Goal: Information Seeking & Learning: Check status

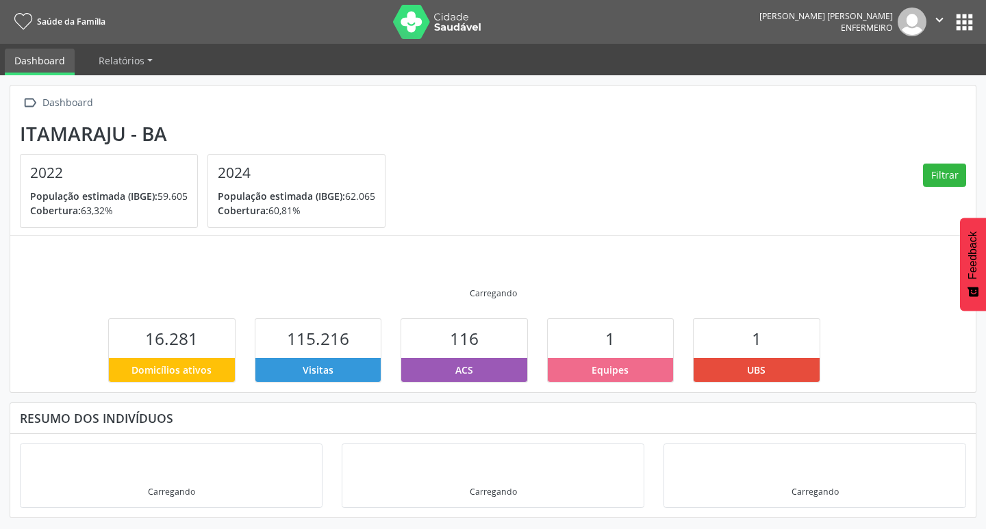
click at [962, 21] on button "apps" at bounding box center [965, 22] width 24 height 24
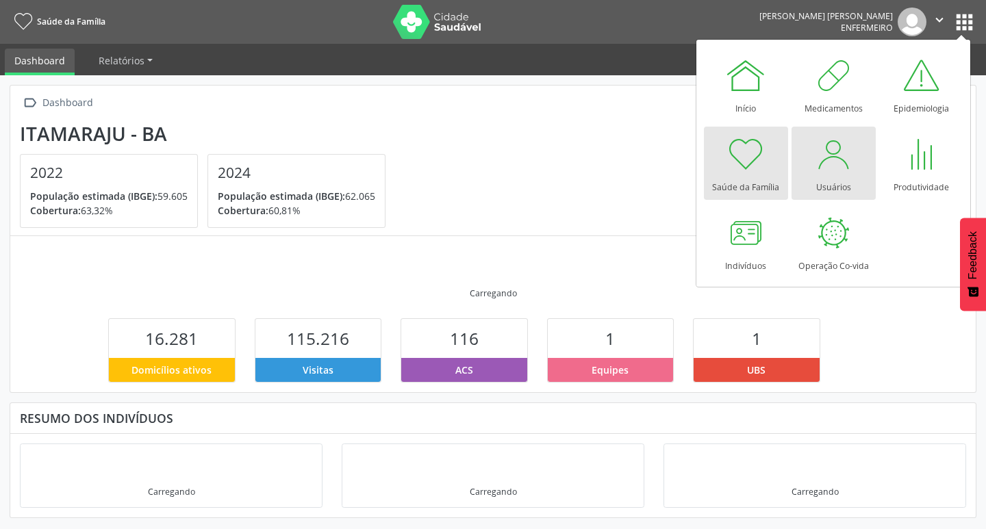
click at [833, 165] on div at bounding box center [833, 154] width 41 height 41
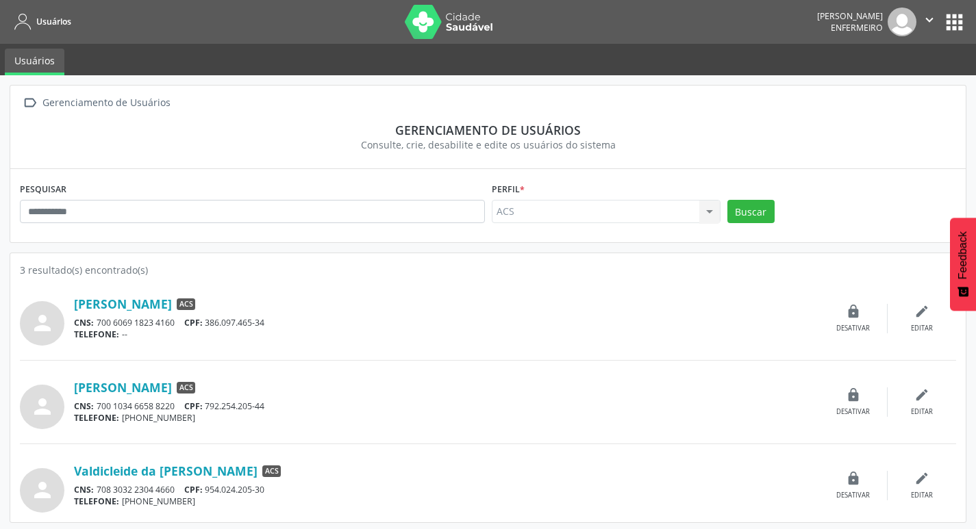
scroll to position [3, 0]
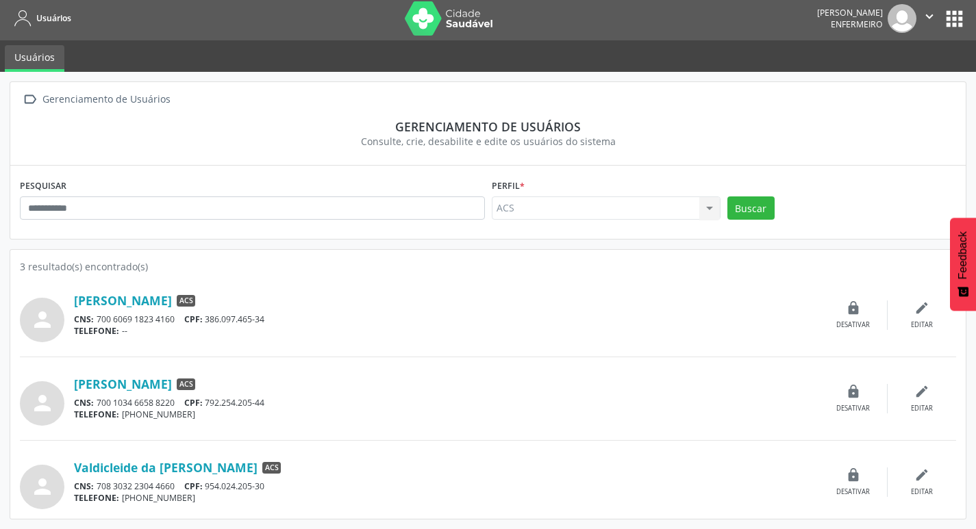
click at [712, 206] on div "ACS ACS Nenhum resultado encontrado para: " " Não há nenhuma opção para ser exi…" at bounding box center [606, 208] width 229 height 23
click at [686, 210] on div "ACS ACS Nenhum resultado encontrado para: " " Não há nenhuma opção para ser exi…" at bounding box center [606, 208] width 229 height 23
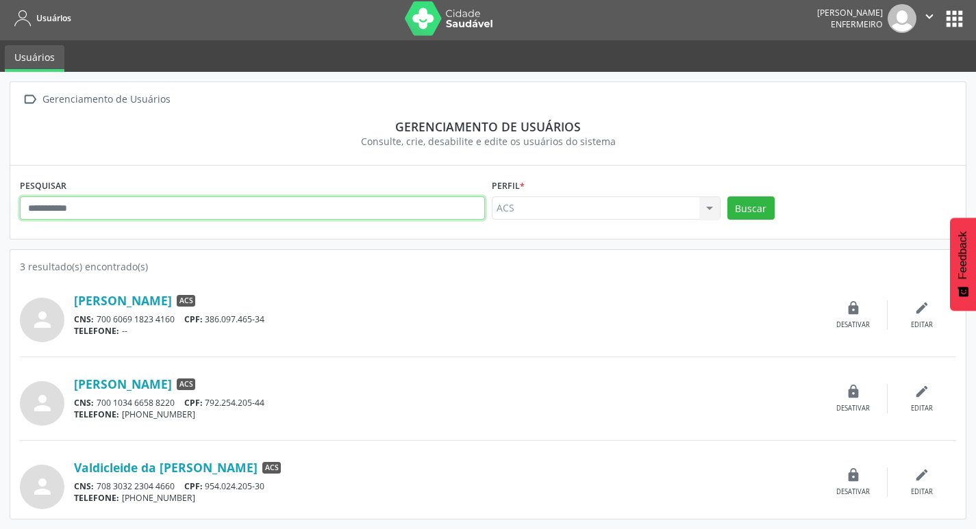
click at [208, 213] on input "text" at bounding box center [252, 208] width 465 height 23
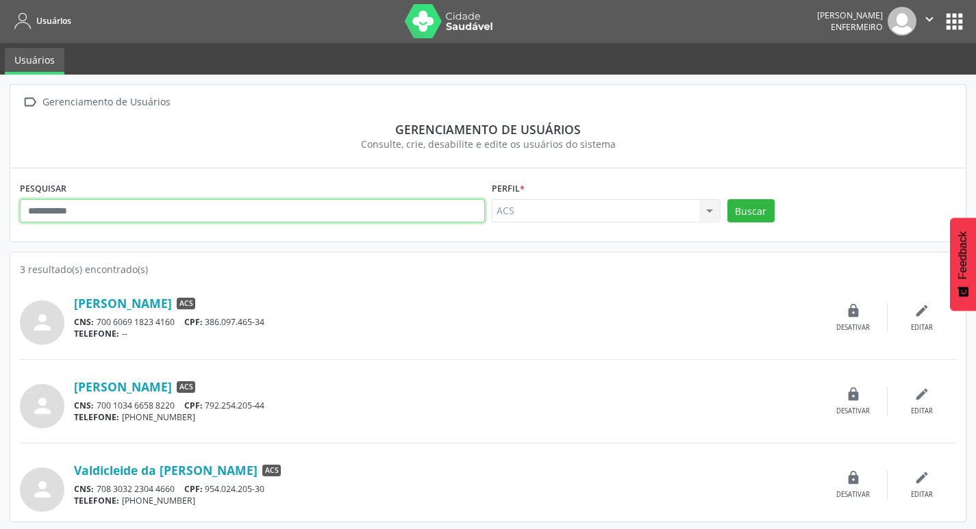
scroll to position [0, 0]
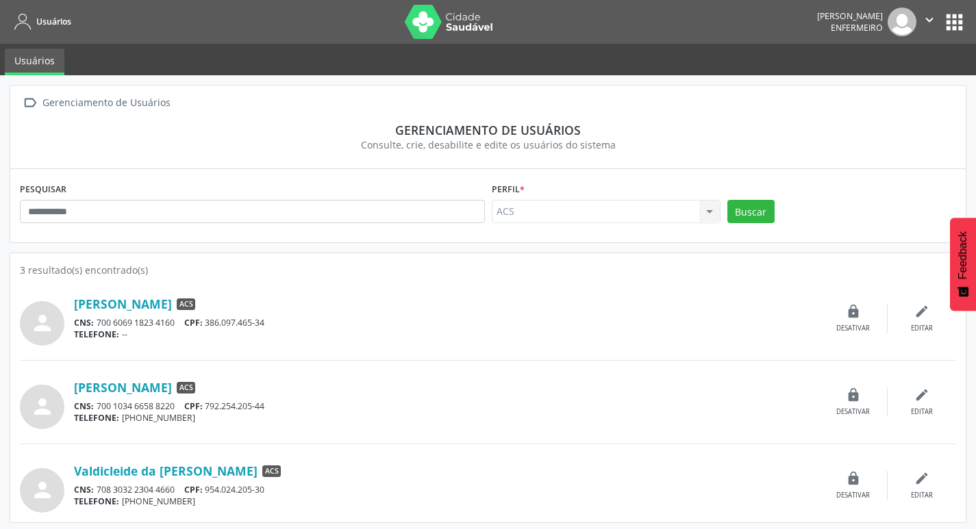
click at [955, 14] on button "apps" at bounding box center [954, 22] width 24 height 24
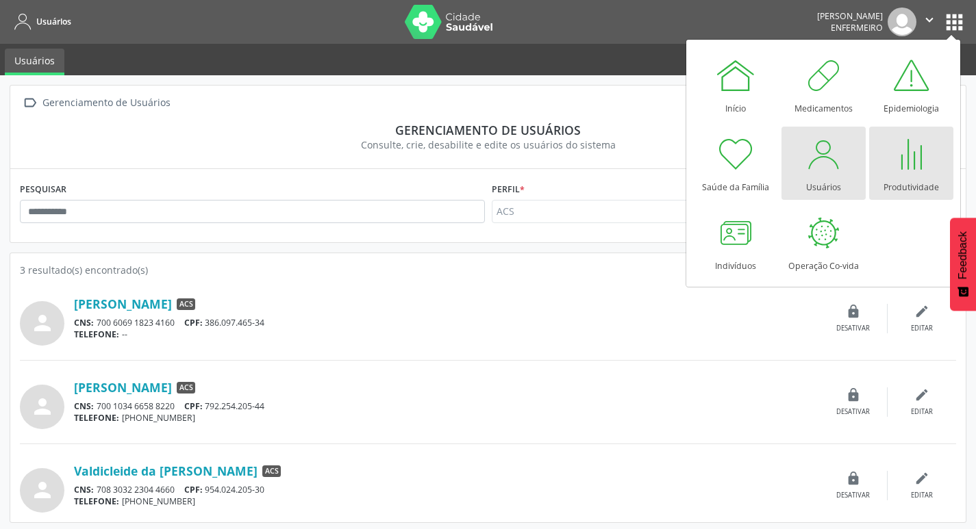
click at [902, 167] on div at bounding box center [910, 154] width 41 height 41
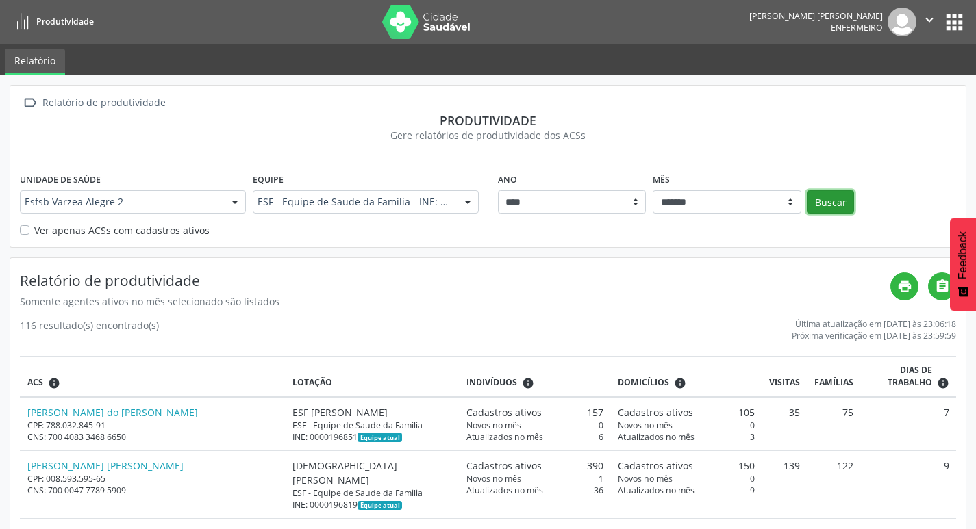
click at [814, 201] on button "Buscar" at bounding box center [830, 201] width 47 height 23
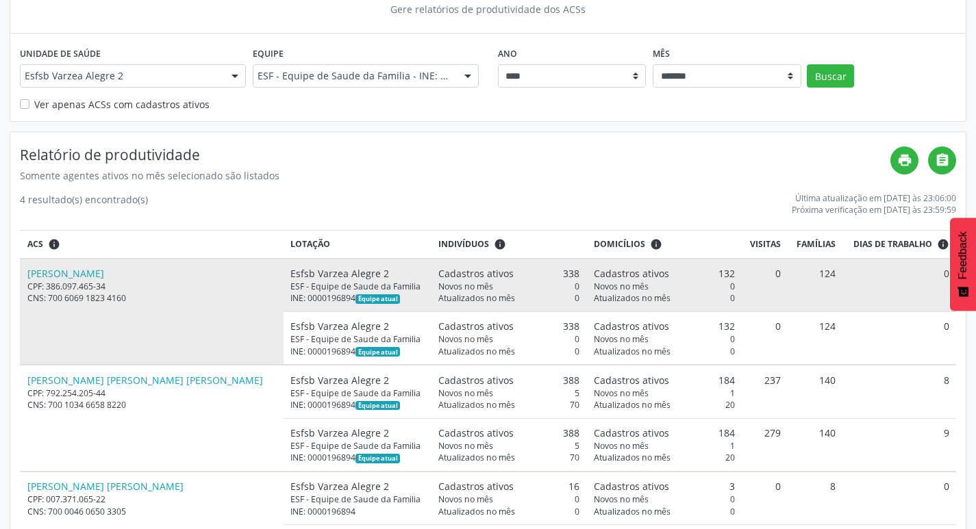
scroll to position [105, 0]
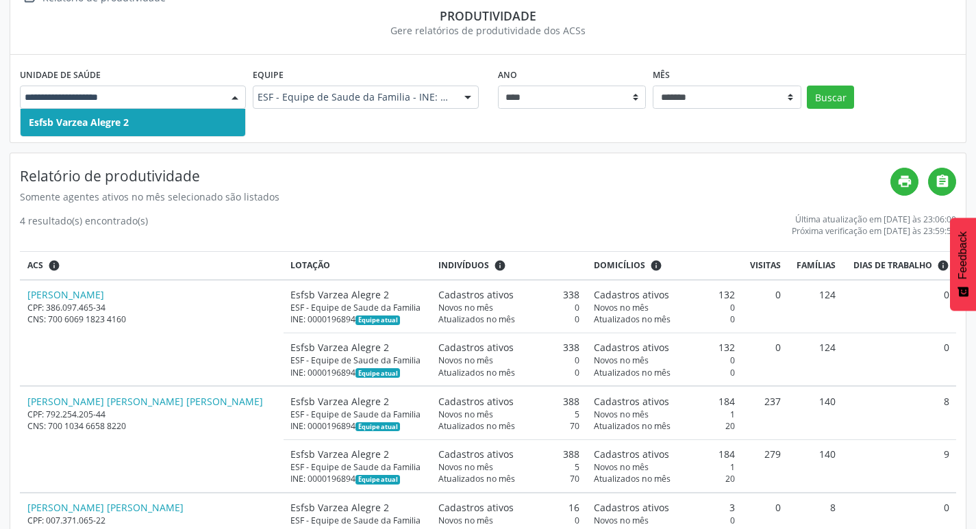
click at [227, 94] on div at bounding box center [235, 97] width 21 height 23
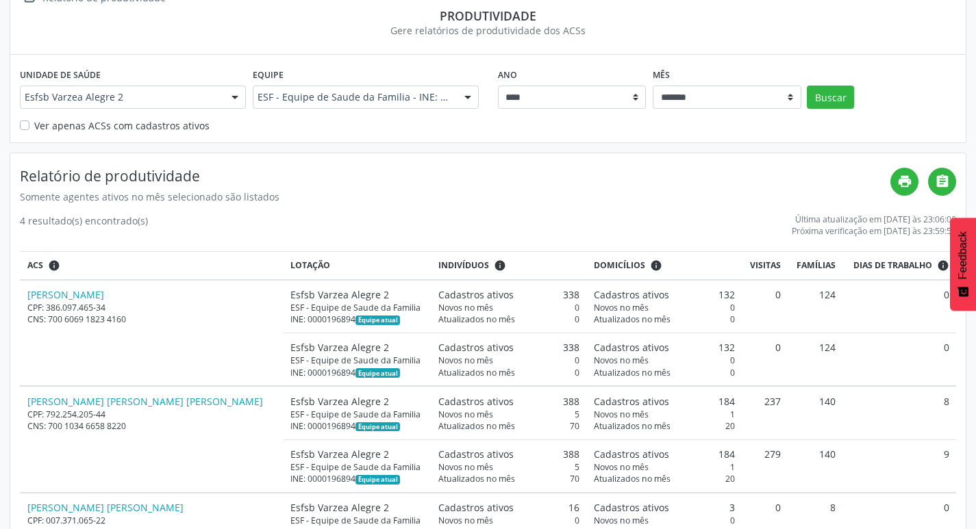
click at [473, 96] on div at bounding box center [467, 97] width 21 height 23
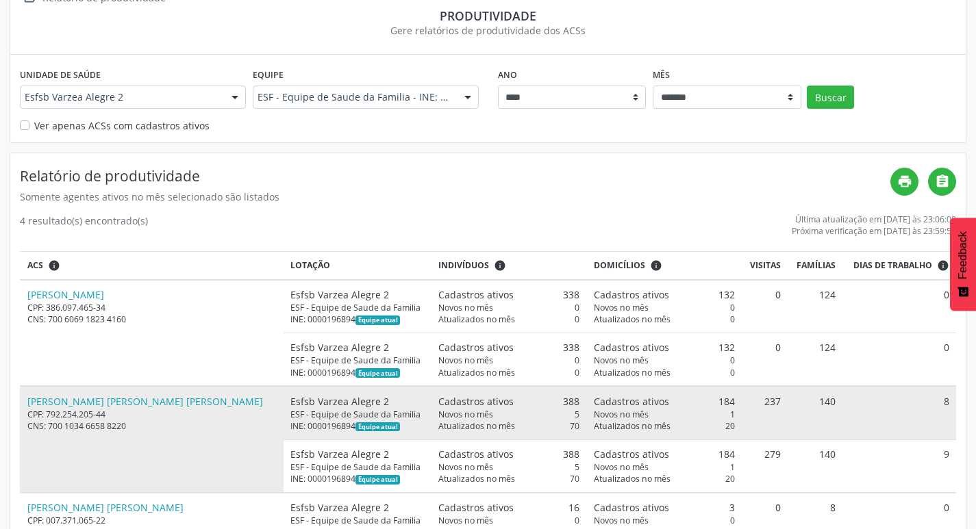
click at [116, 418] on div "CPF: 792.254.205-44" at bounding box center [151, 415] width 249 height 12
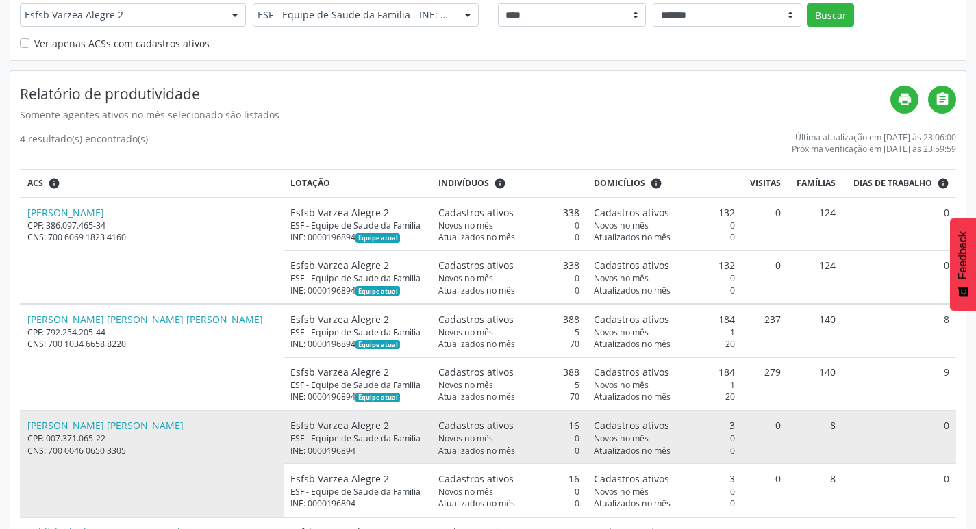
scroll to position [242, 0]
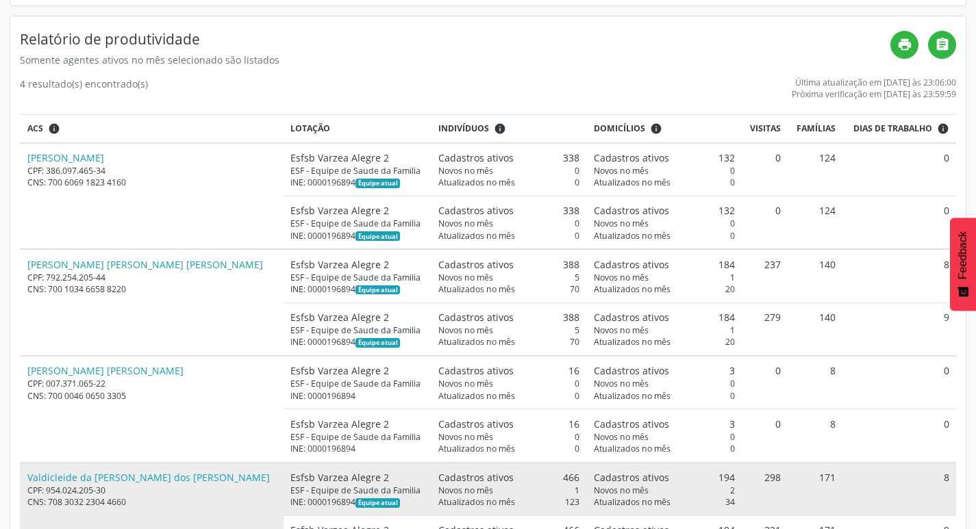
click at [138, 504] on div "CNS: 708 3032 2304 4660" at bounding box center [151, 503] width 249 height 12
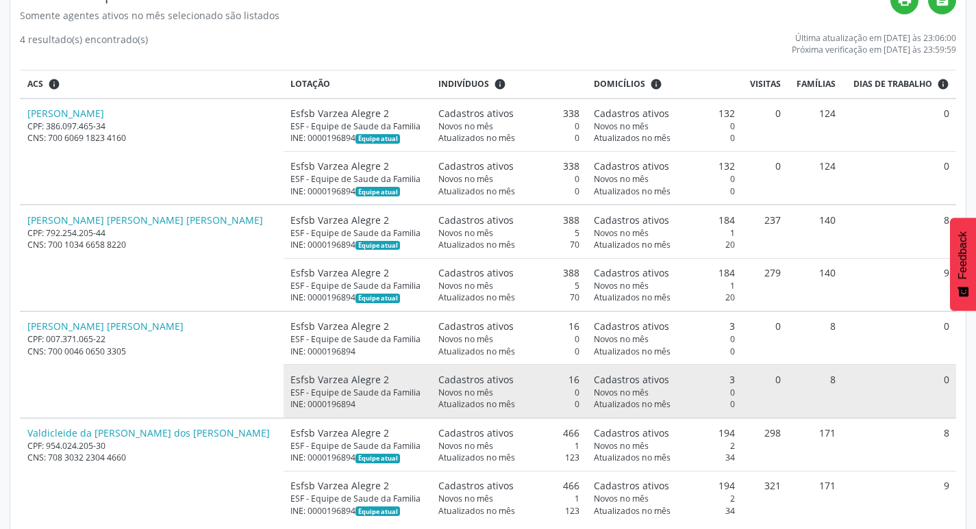
scroll to position [310, 0]
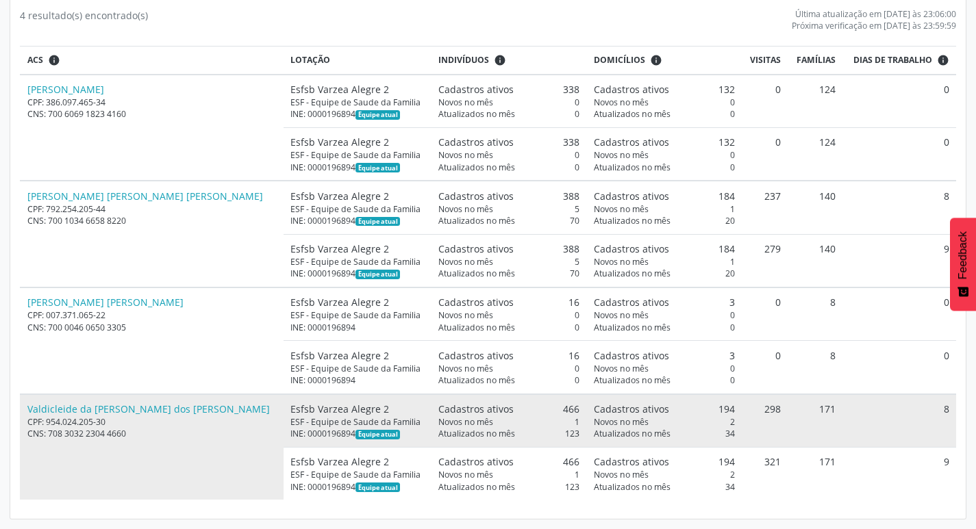
click at [290, 409] on div "Esfsb Varzea Alegre 2" at bounding box center [357, 409] width 134 height 14
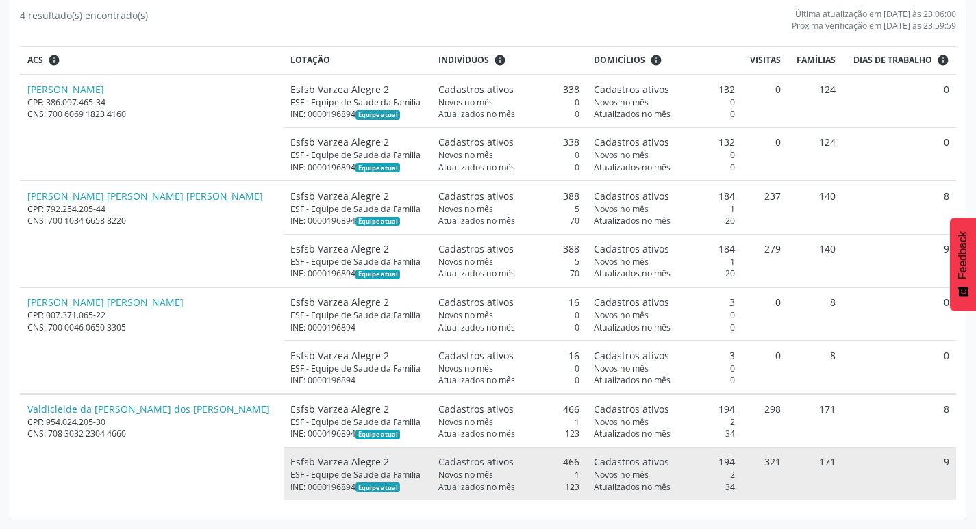
click at [290, 479] on div "ESF - Equipe de Saude da Familia" at bounding box center [357, 475] width 134 height 12
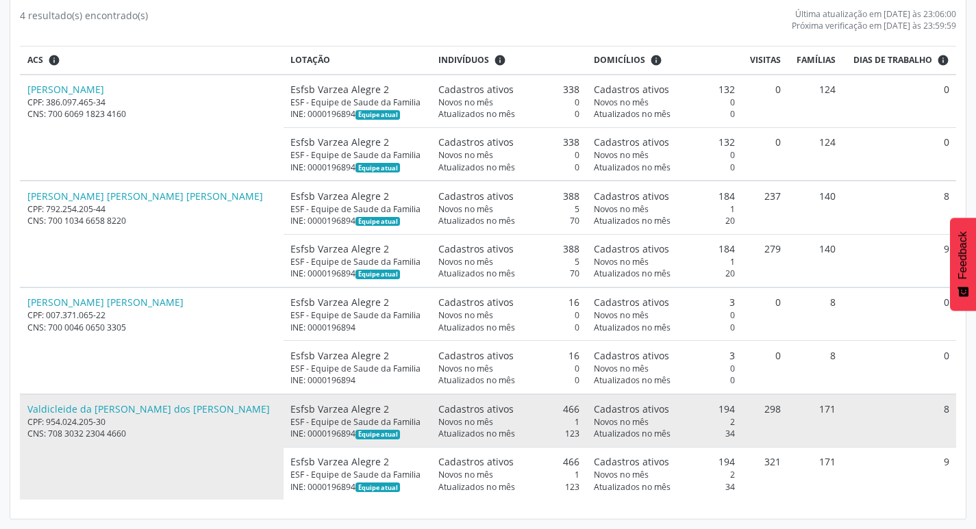
click at [462, 417] on div "Novos no mês 1" at bounding box center [508, 422] width 141 height 12
click at [862, 429] on td "8" at bounding box center [899, 420] width 113 height 53
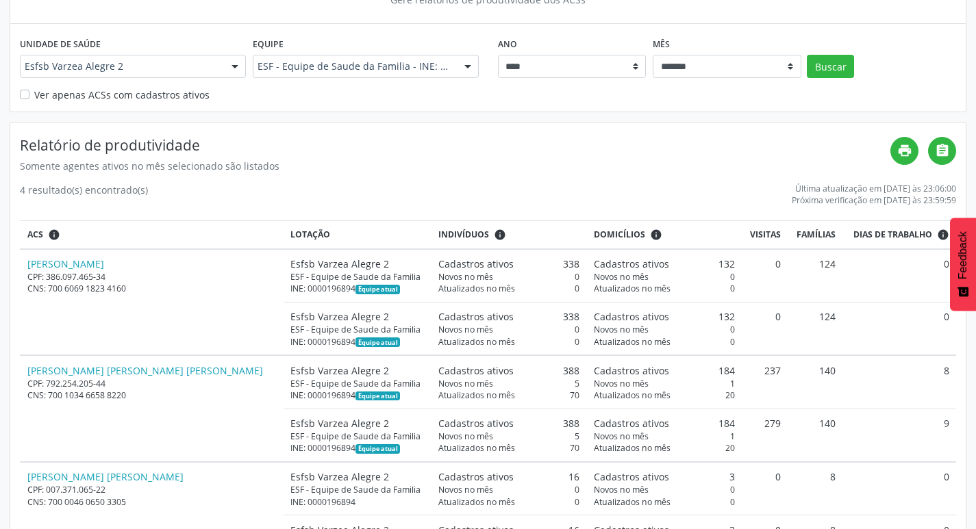
scroll to position [0, 0]
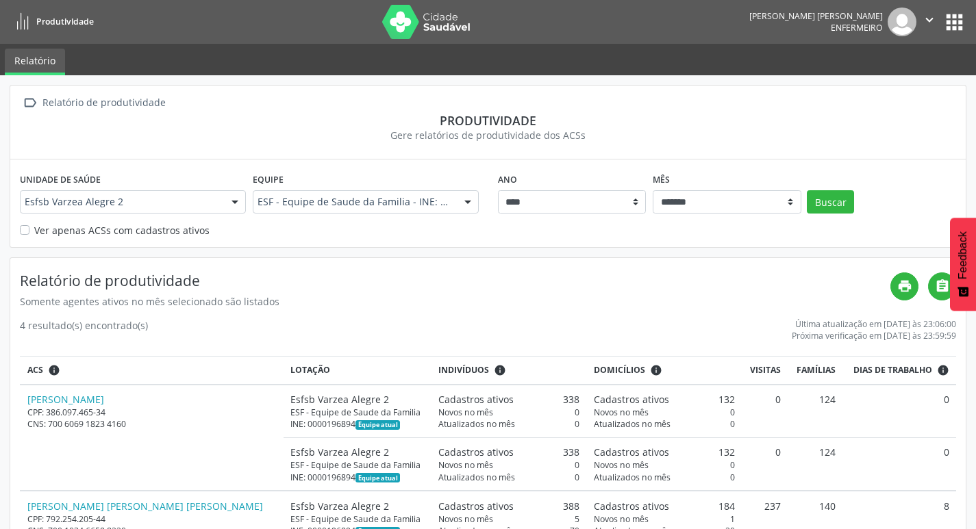
click at [947, 17] on button "apps" at bounding box center [954, 22] width 24 height 24
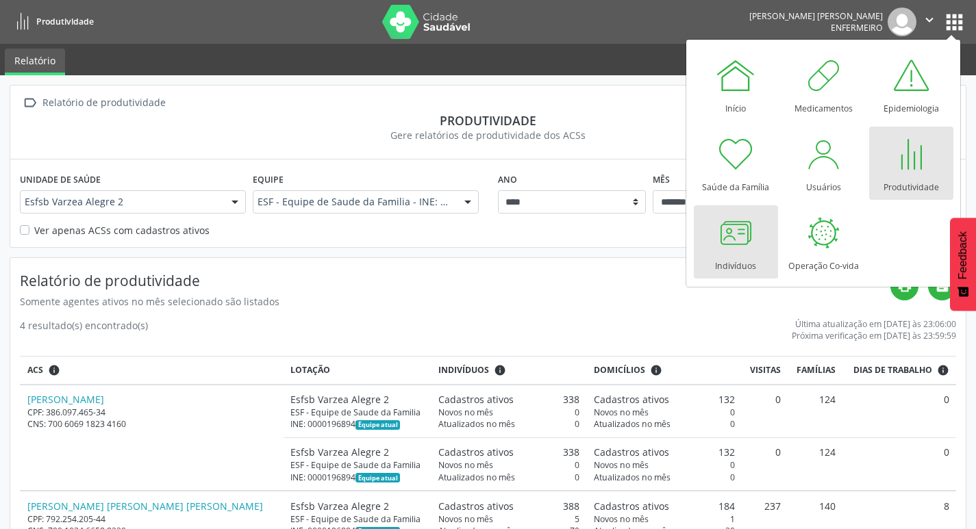
click at [734, 248] on div at bounding box center [735, 232] width 41 height 41
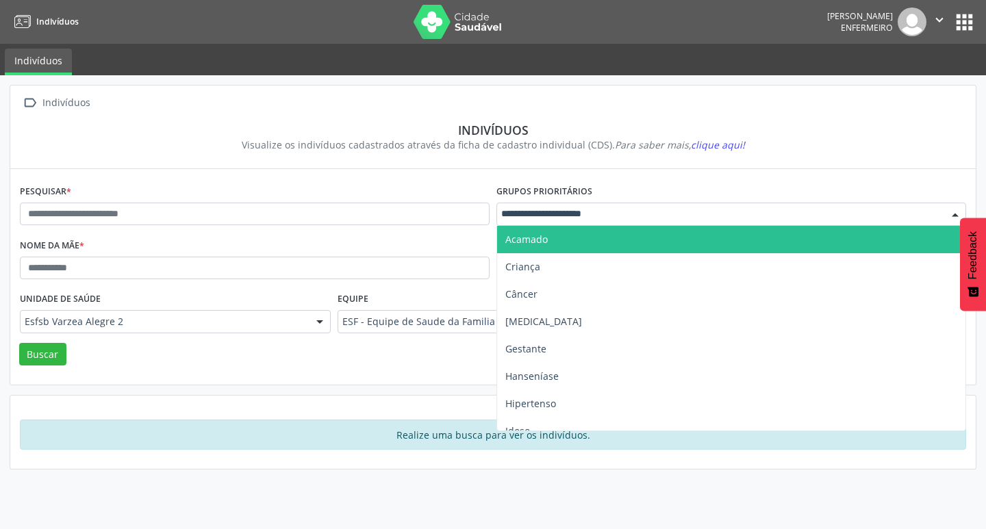
click at [740, 216] on div at bounding box center [732, 214] width 470 height 23
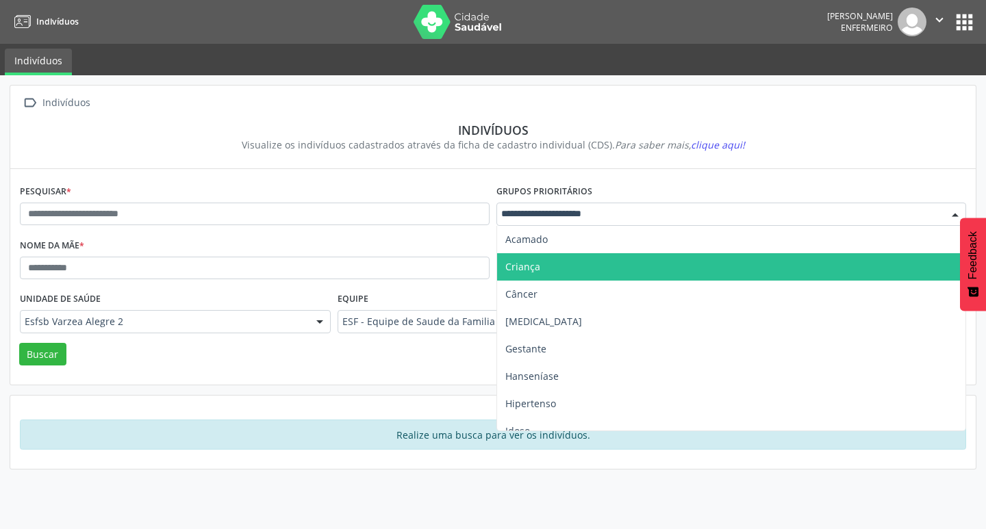
click at [680, 277] on span "Criança" at bounding box center [731, 266] width 468 height 27
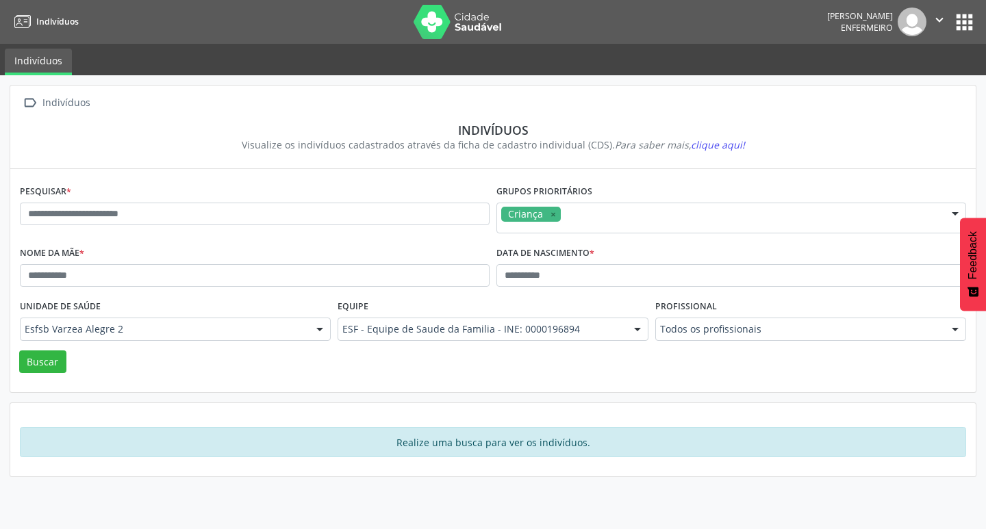
click at [942, 333] on div "Todos os profissionais" at bounding box center [810, 329] width 311 height 23
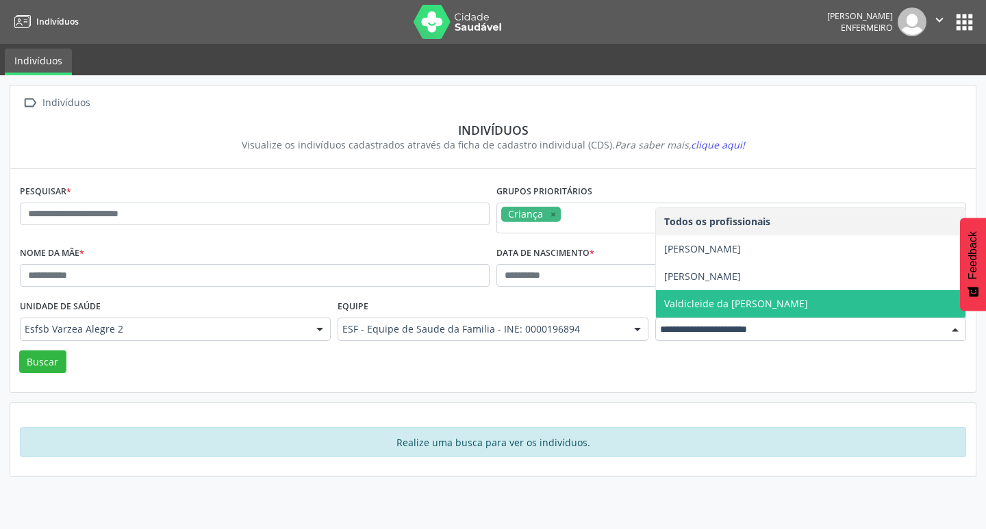
click at [728, 307] on span "Valdicleide da [PERSON_NAME]" at bounding box center [736, 303] width 144 height 13
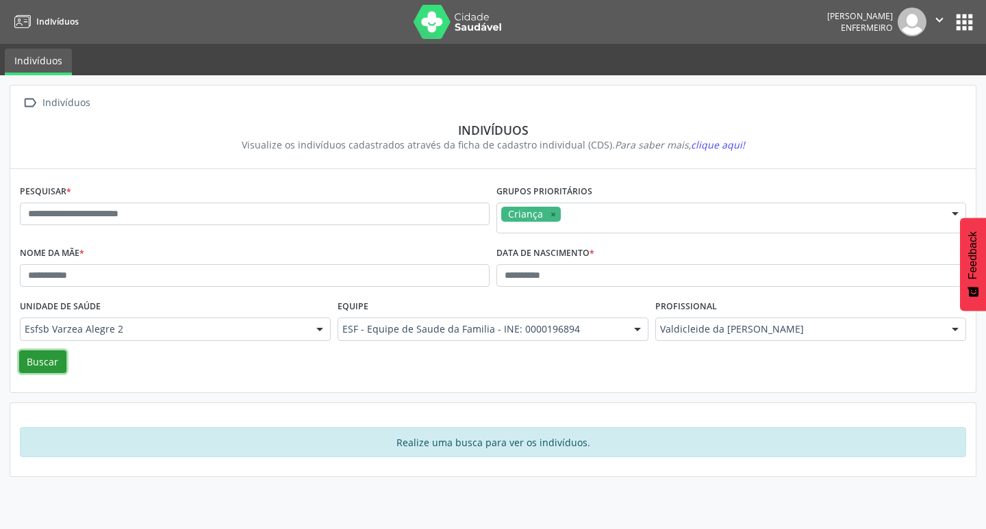
click at [25, 362] on button "Buscar" at bounding box center [42, 362] width 47 height 23
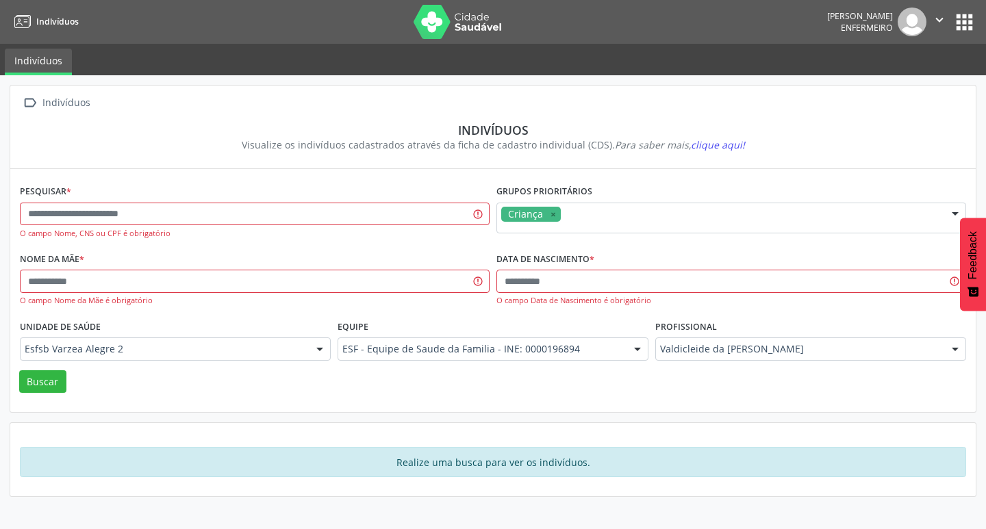
click at [968, 27] on button "apps" at bounding box center [965, 22] width 24 height 24
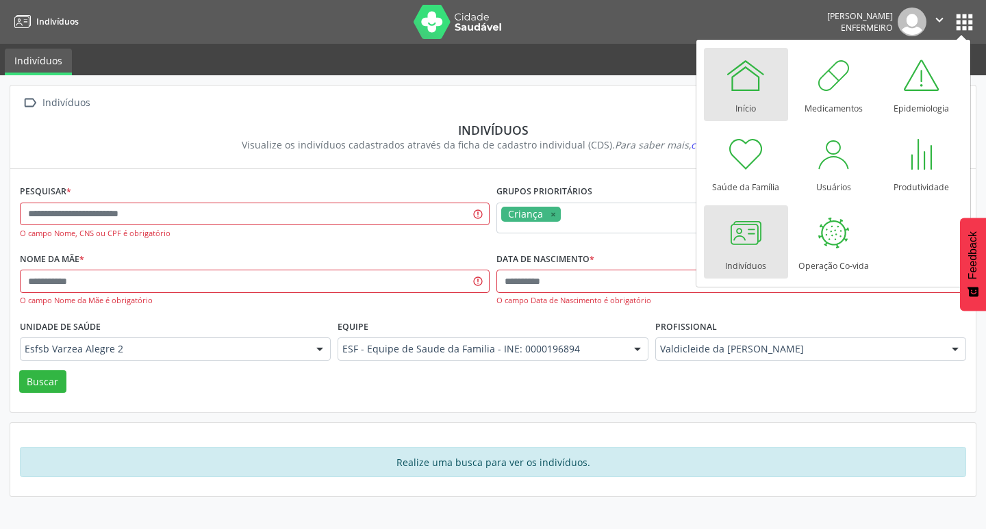
click at [757, 92] on div at bounding box center [745, 75] width 41 height 41
